Goal: Find specific page/section: Find specific page/section

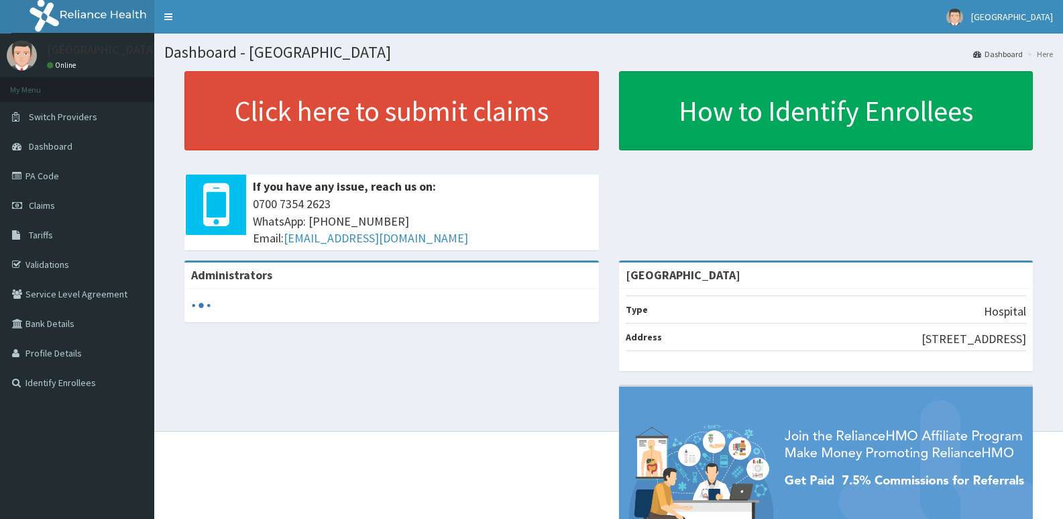
click at [72, 231] on link "Tariffs" at bounding box center [77, 235] width 154 height 30
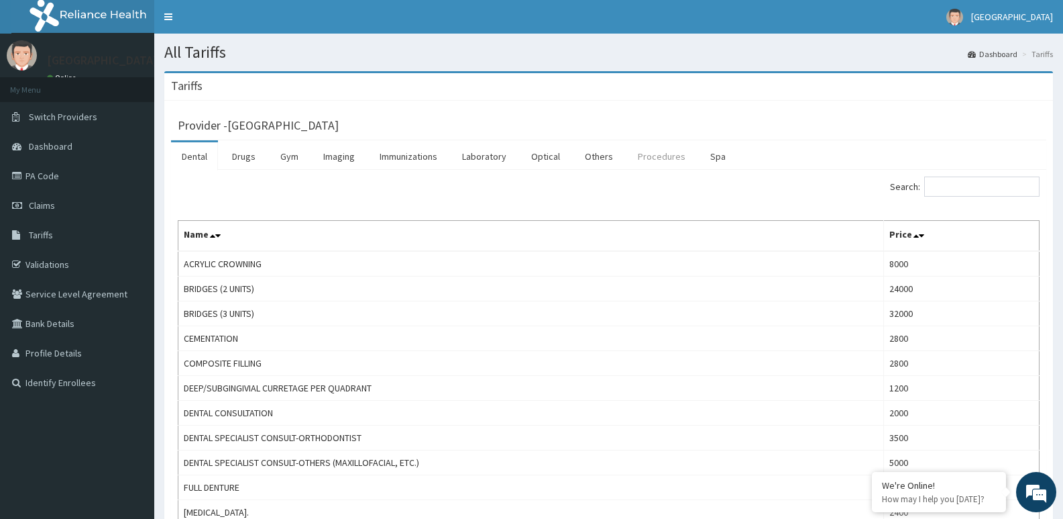
click at [651, 161] on link "Procedures" at bounding box center [661, 156] width 69 height 28
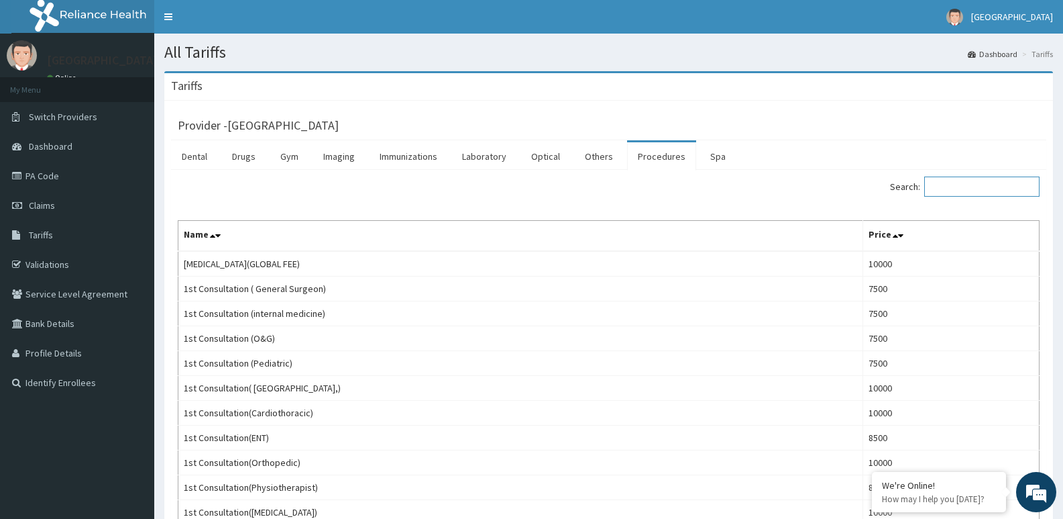
click at [1007, 190] on input "Search:" at bounding box center [982, 186] width 115 height 20
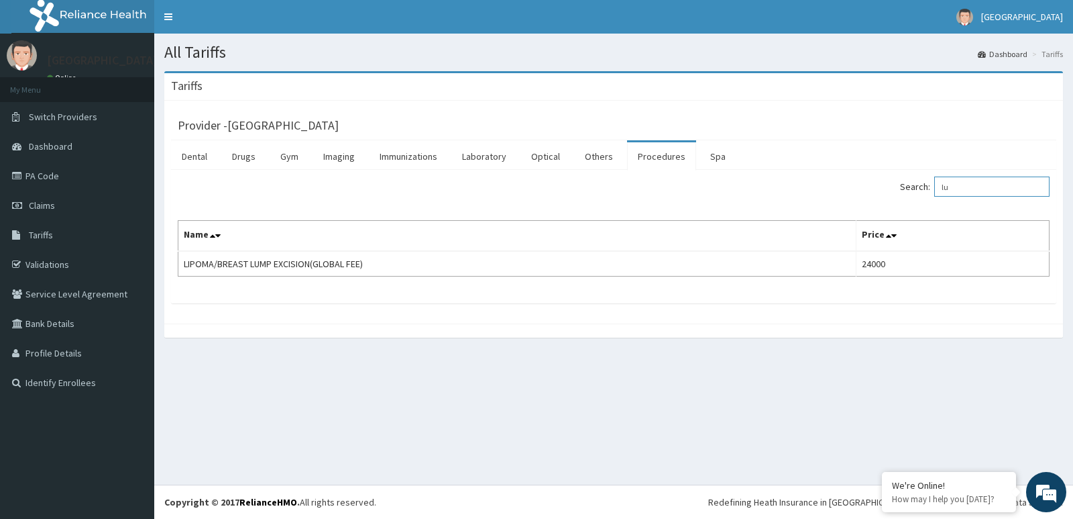
type input "l"
